Goal: Task Accomplishment & Management: Use online tool/utility

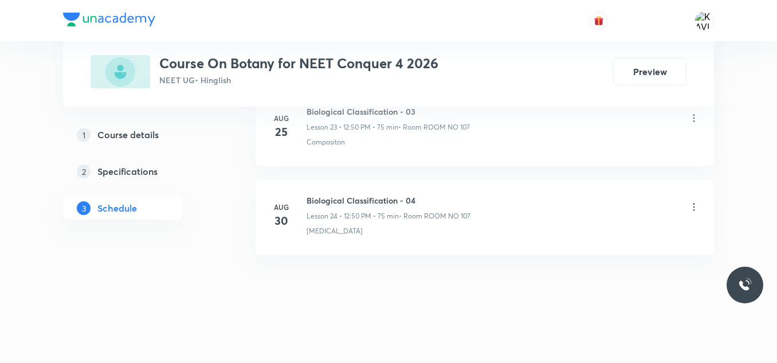
click at [391, 193] on li "[DATE] Biological Classification - 04 Lesson 24 • 12:50 PM • 75 min • Room ROOM…" at bounding box center [484, 217] width 458 height 75
copy h6 "Biological Classification - 04"
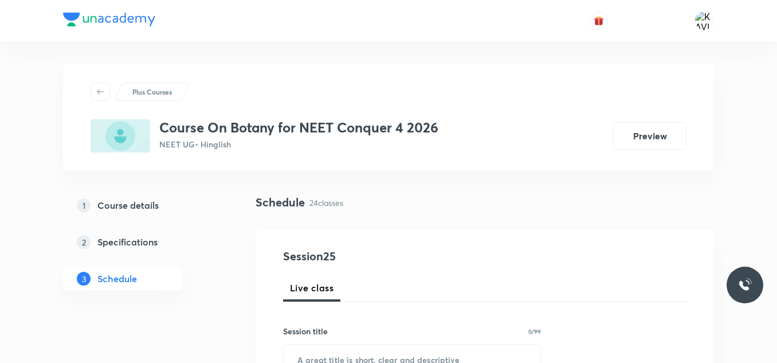
scroll to position [78, 0]
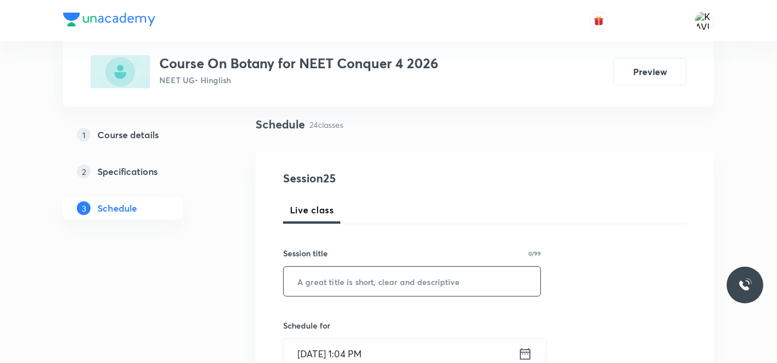
click at [362, 294] on input "text" at bounding box center [412, 280] width 257 height 29
paste input "Biological Classification - 04"
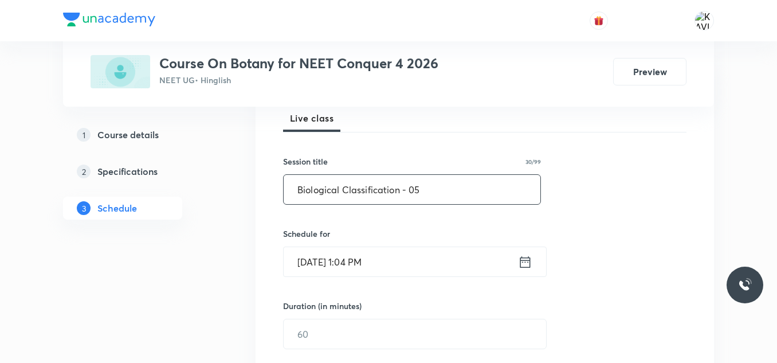
scroll to position [171, 0]
type input "Biological Classification - 05"
click at [521, 264] on icon at bounding box center [525, 261] width 14 height 16
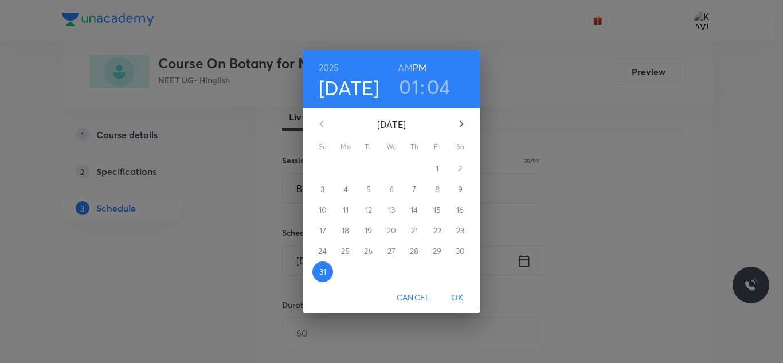
click at [414, 84] on h3 "01" at bounding box center [409, 86] width 20 height 24
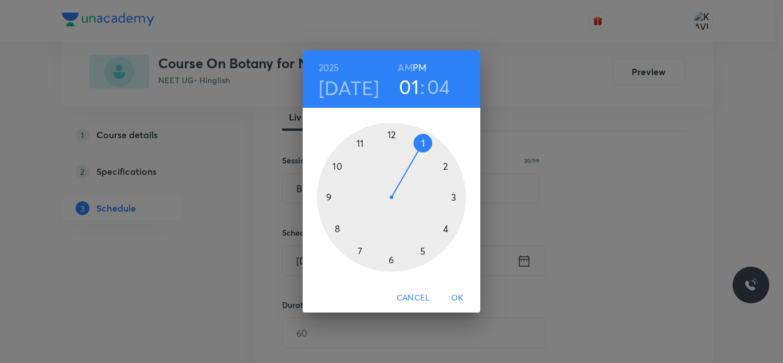
click at [423, 142] on div at bounding box center [391, 197] width 149 height 149
click at [433, 151] on div at bounding box center [391, 197] width 149 height 149
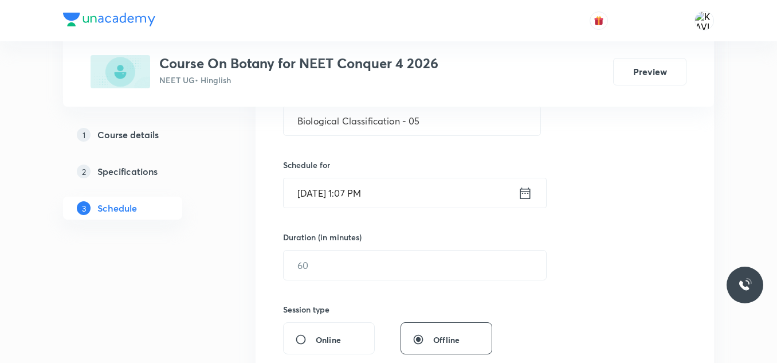
scroll to position [239, 0]
click at [355, 272] on input "text" at bounding box center [415, 264] width 262 height 29
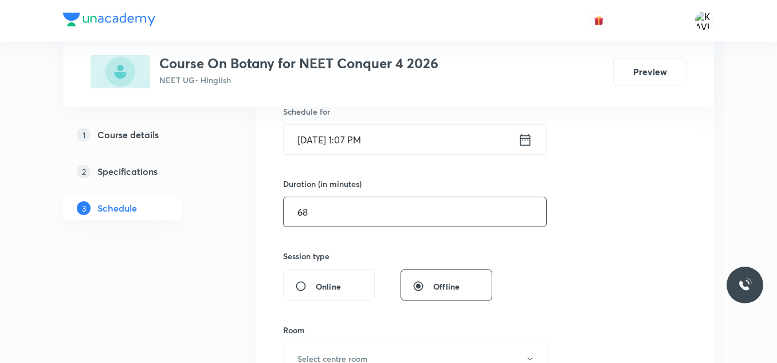
type input "68"
click at [355, 272] on div "Online" at bounding box center [329, 285] width 92 height 32
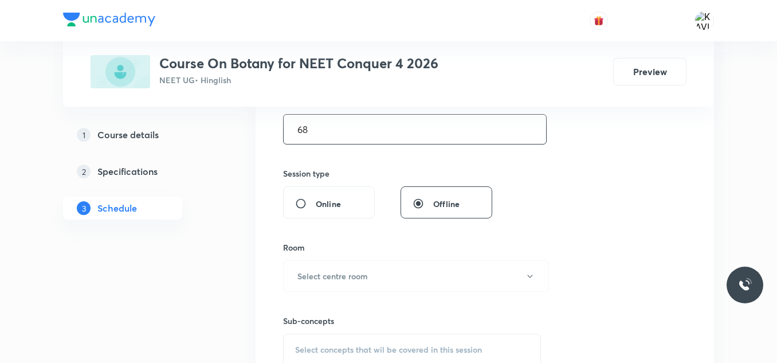
scroll to position [375, 0]
click at [321, 271] on h6 "Select centre room" at bounding box center [332, 275] width 70 height 12
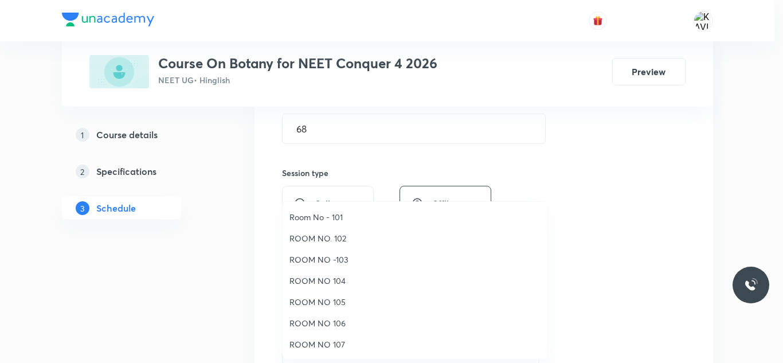
click at [322, 341] on span "ROOM NO 107" at bounding box center [414, 344] width 251 height 12
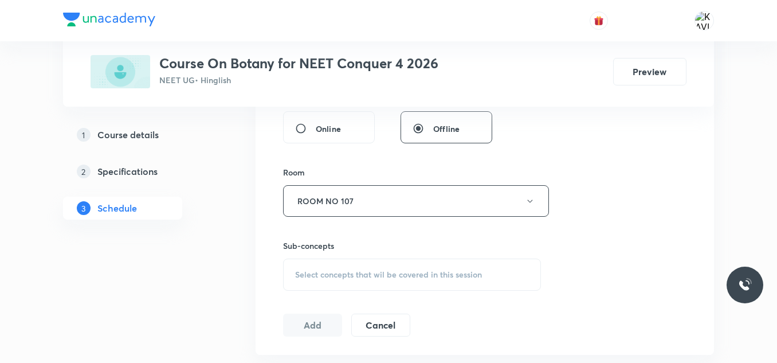
scroll to position [451, 0]
click at [303, 268] on span "Select concepts that wil be covered in this session" at bounding box center [388, 272] width 187 height 9
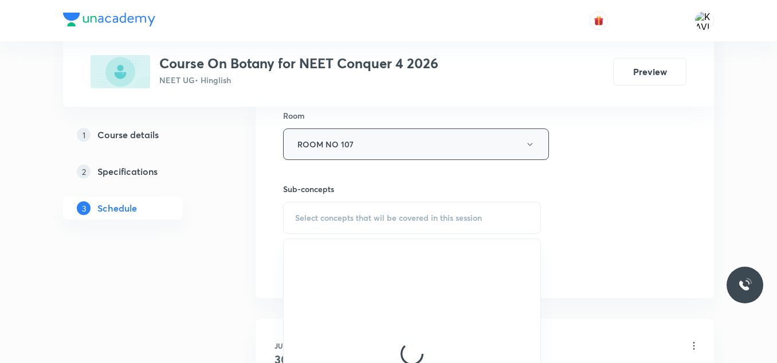
scroll to position [508, 0]
click at [373, 216] on span "Select concepts that wil be covered in this session" at bounding box center [388, 215] width 187 height 9
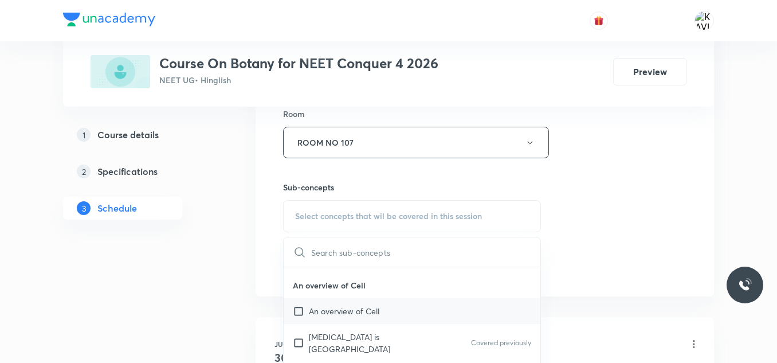
scroll to position [910, 0]
drag, startPoint x: 336, startPoint y: 297, endPoint x: 330, endPoint y: 310, distance: 13.8
click at [330, 310] on div "An overview of Cell" at bounding box center [412, 310] width 257 height 26
checkbox input "true"
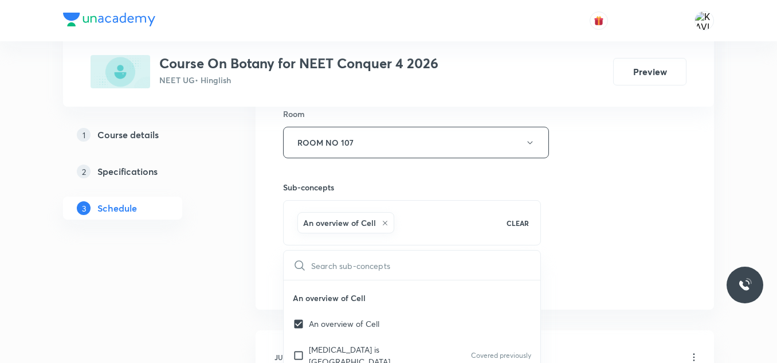
click at [330, 310] on p "An overview of Cell" at bounding box center [412, 298] width 257 height 26
click at [671, 195] on div "Session 25 Live class Session title 30/99 Biological Classification - 05 ​ Sche…" at bounding box center [484, 15] width 403 height 551
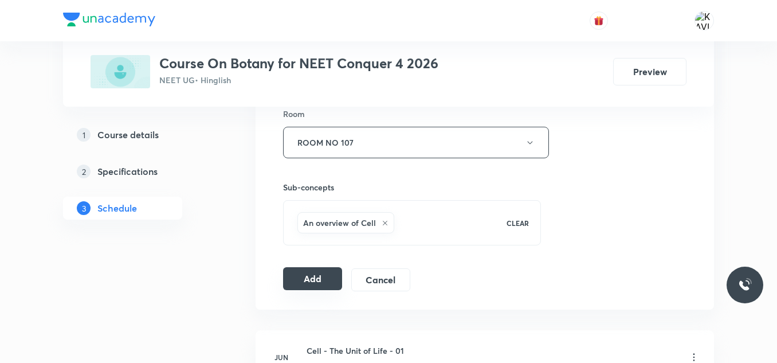
click at [325, 278] on button "Add" at bounding box center [312, 278] width 59 height 23
